Goal: Task Accomplishment & Management: Use online tool/utility

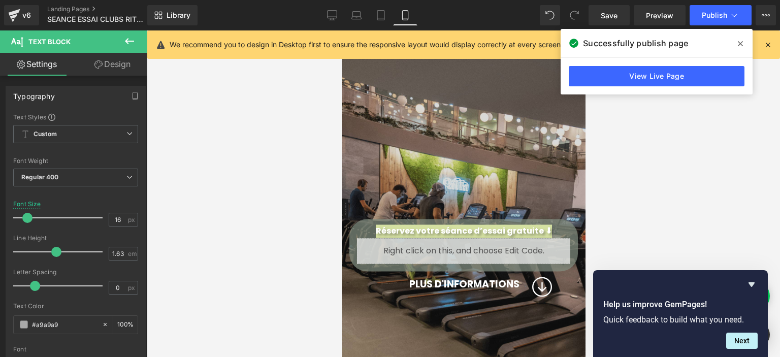
scroll to position [4082, 236]
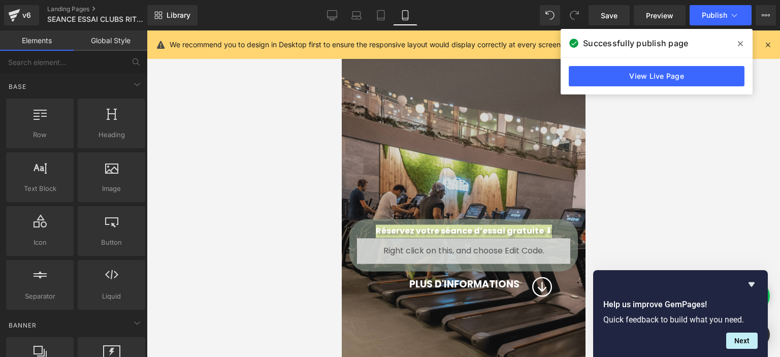
click at [261, 241] on div at bounding box center [463, 193] width 633 height 326
click at [381, 9] on link "Tablet" at bounding box center [381, 15] width 24 height 20
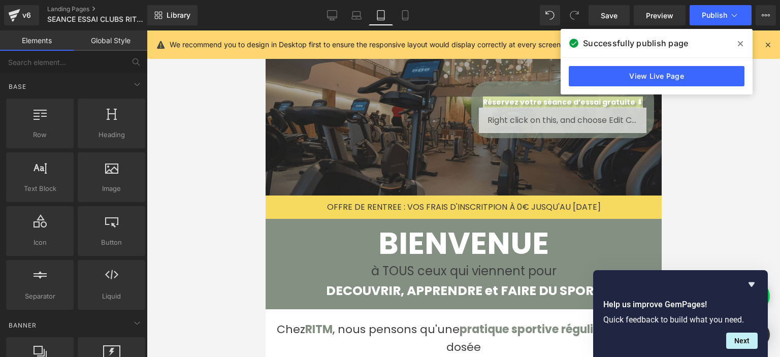
scroll to position [5, 5]
click at [361, 20] on icon at bounding box center [356, 15] width 10 height 10
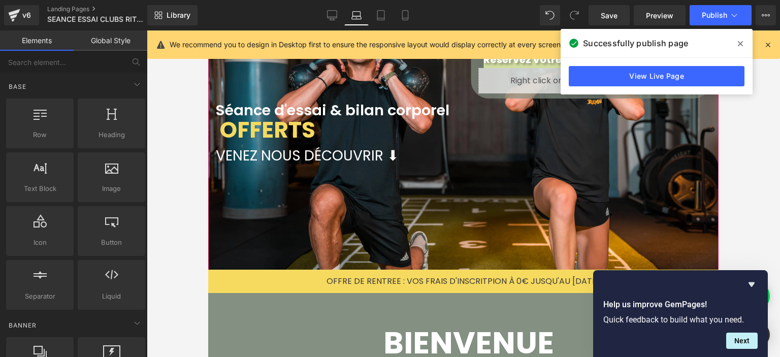
scroll to position [48, 0]
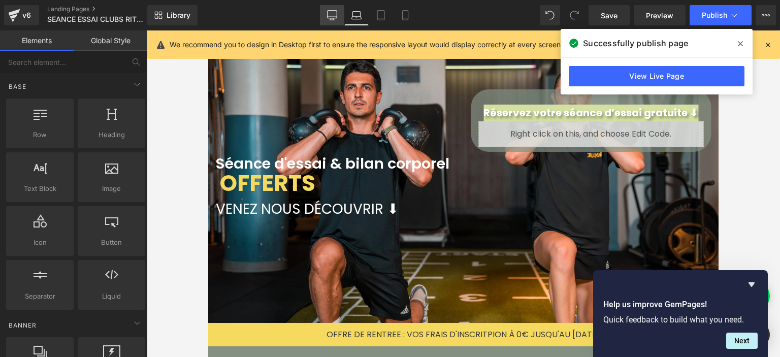
click at [335, 18] on icon at bounding box center [332, 15] width 10 height 8
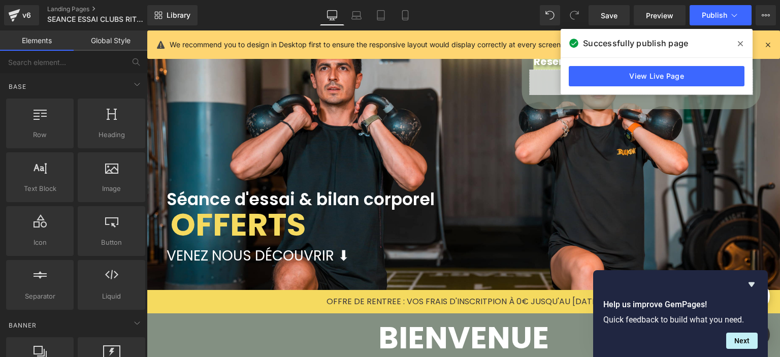
scroll to position [2267, 625]
click at [18, 16] on icon at bounding box center [14, 15] width 12 height 25
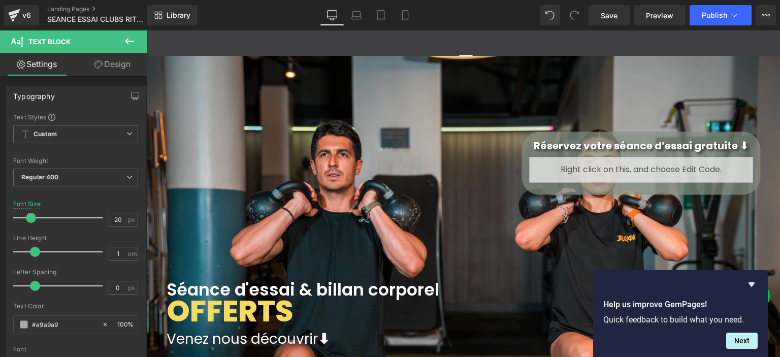
drag, startPoint x: 0, startPoint y: 0, endPoint x: 342, endPoint y: 10, distance: 341.8
click at [24, 19] on div "v6" at bounding box center [26, 15] width 13 height 13
click at [696, 16] on button "Publish" at bounding box center [720, 15] width 62 height 20
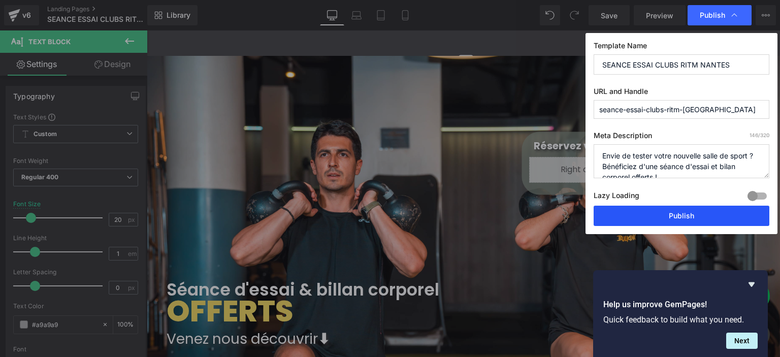
click at [650, 220] on button "Publish" at bounding box center [681, 216] width 176 height 20
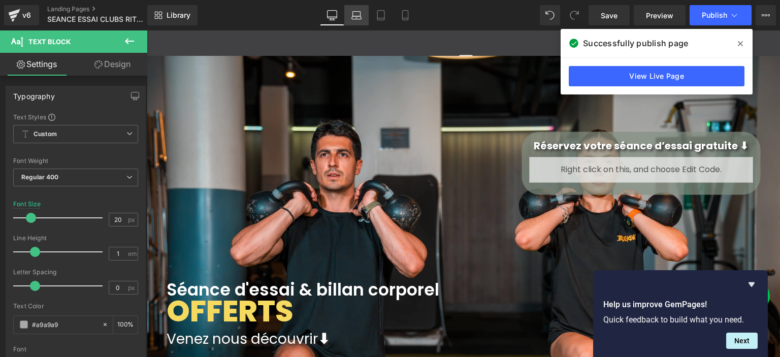
click at [359, 18] on icon at bounding box center [356, 15] width 10 height 10
click at [360, 20] on link "Laptop" at bounding box center [356, 15] width 24 height 20
click at [387, 20] on link "Tablet" at bounding box center [381, 15] width 24 height 20
click at [400, 20] on icon at bounding box center [405, 15] width 10 height 10
